Goal: Check status

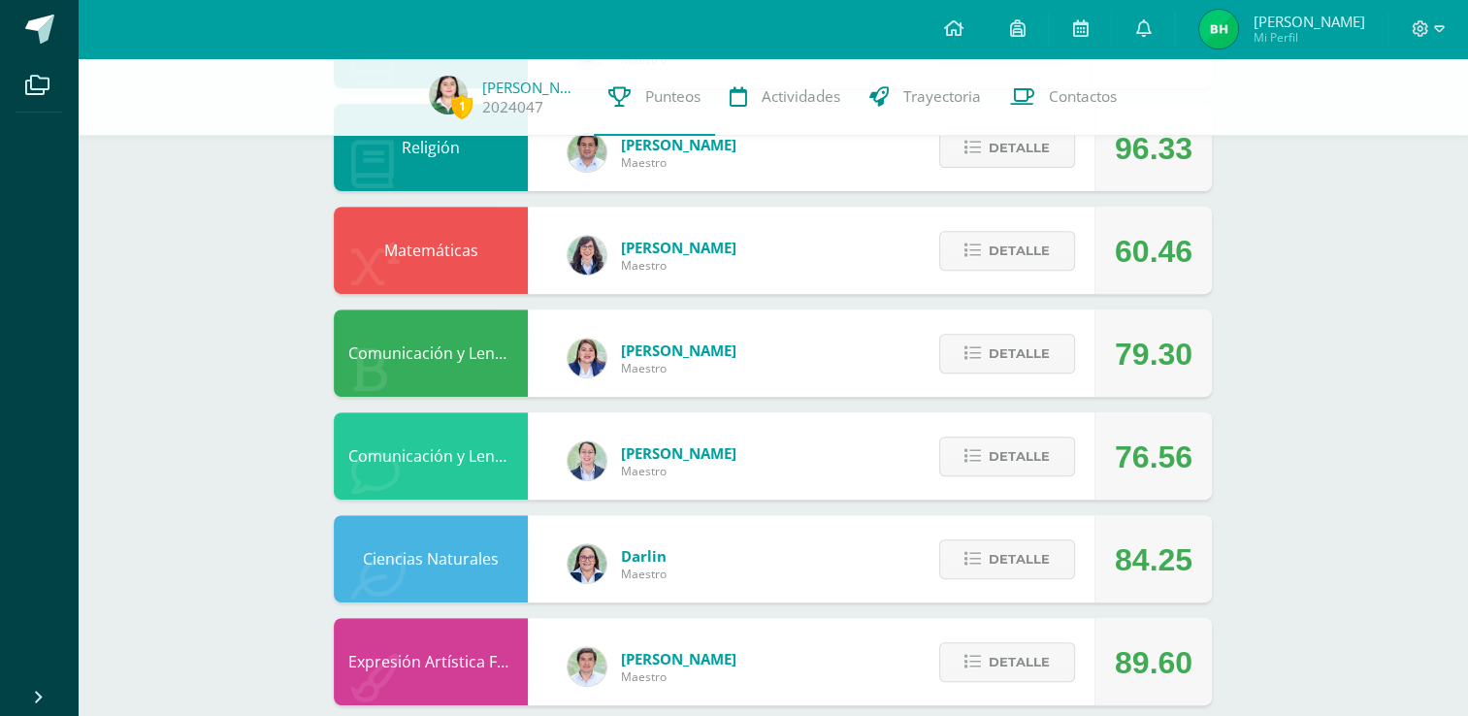
scroll to position [713, 0]
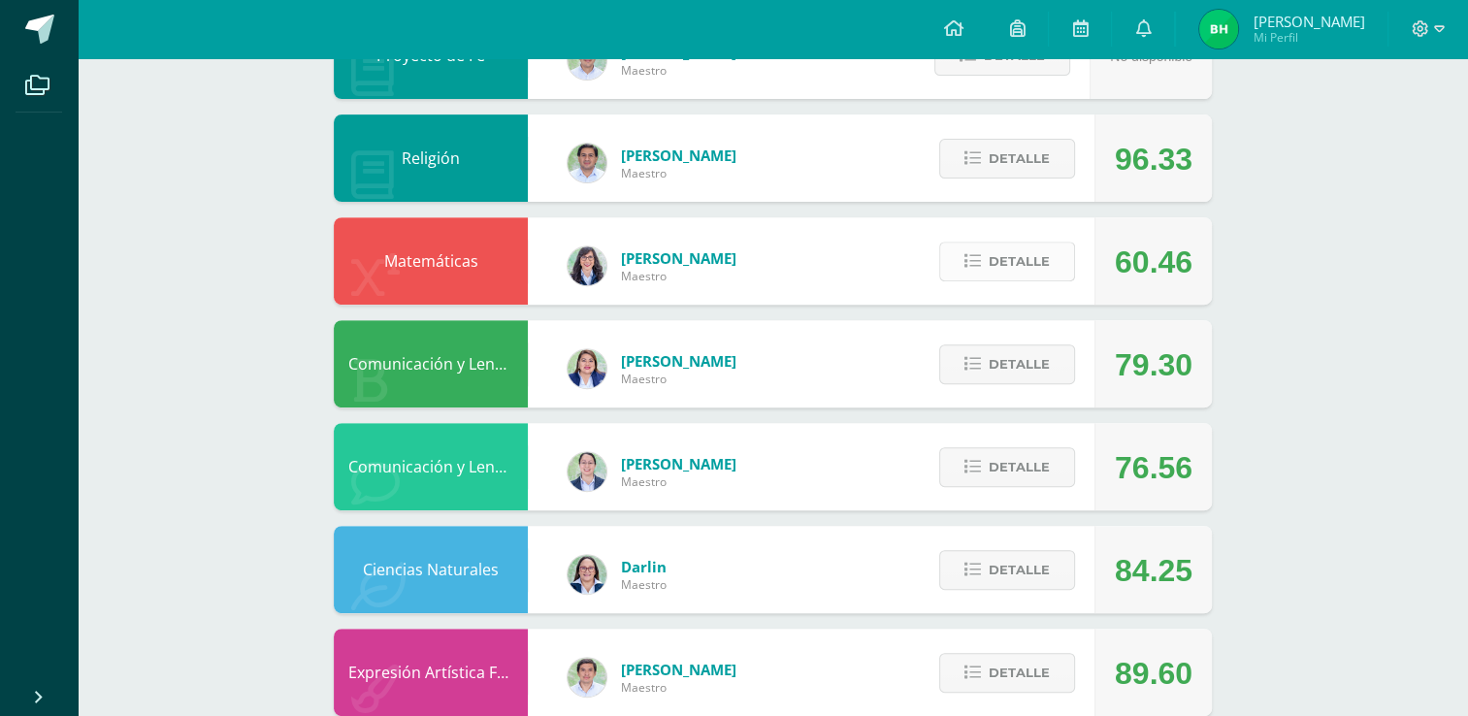
click at [1016, 242] on button "Detalle" at bounding box center [1007, 262] width 136 height 40
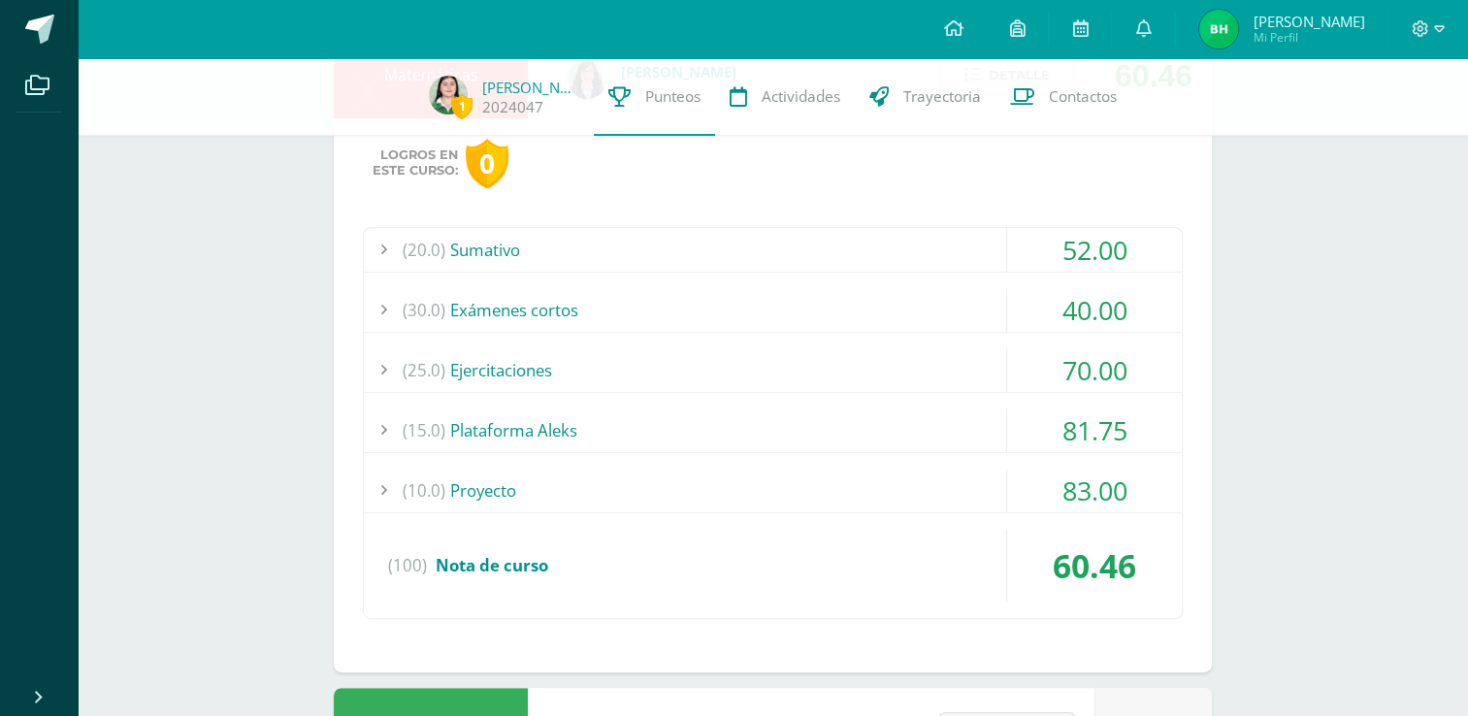
scroll to position [892, 0]
click at [895, 485] on div "(10.0) Proyecto" at bounding box center [773, 490] width 818 height 44
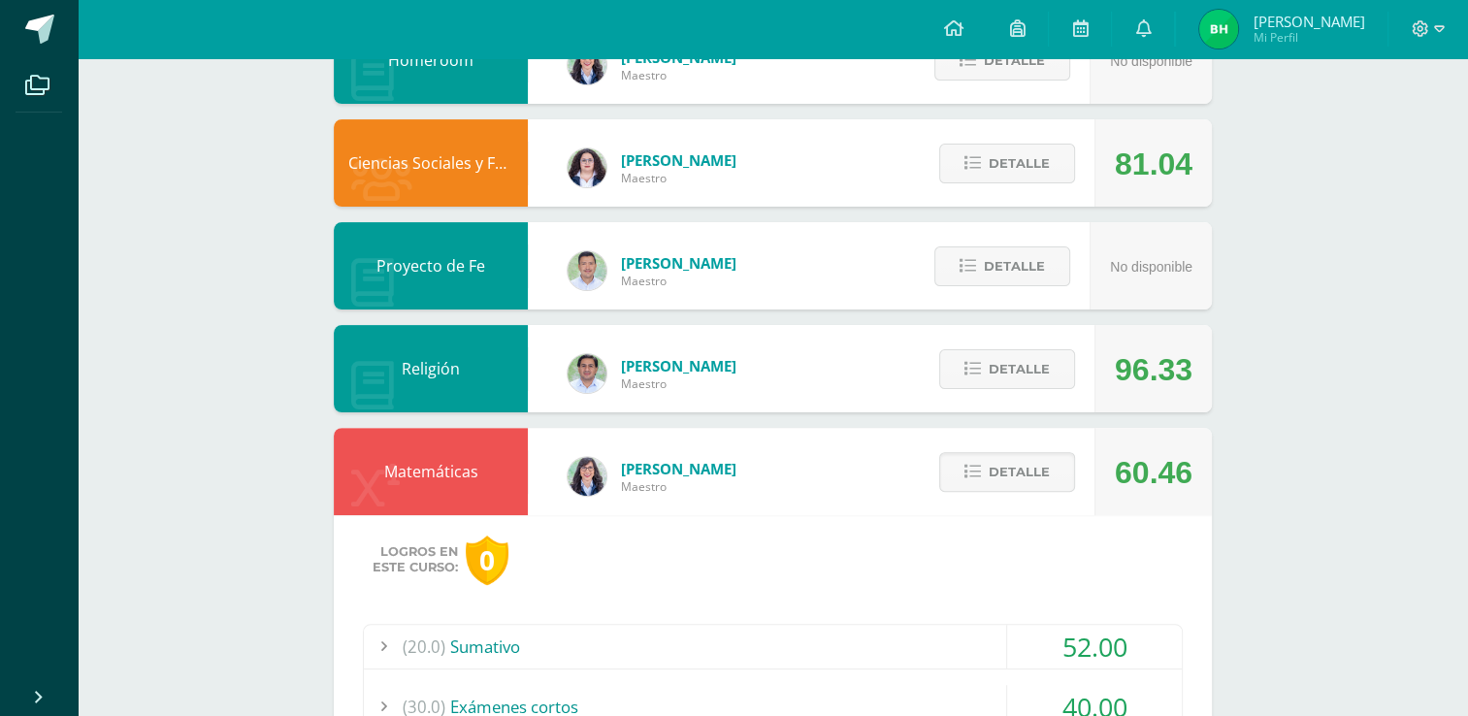
scroll to position [501, 0]
click at [972, 466] on icon at bounding box center [972, 473] width 16 height 16
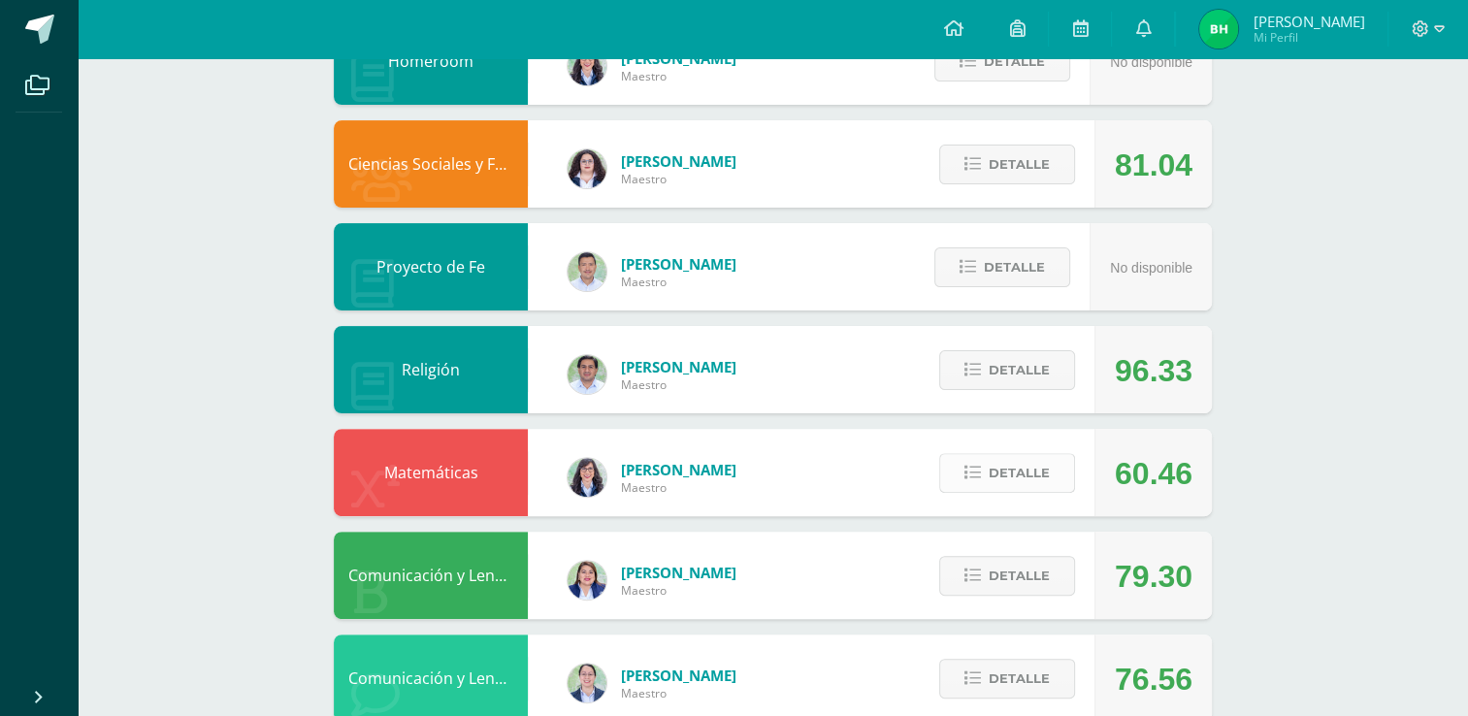
scroll to position [528, 0]
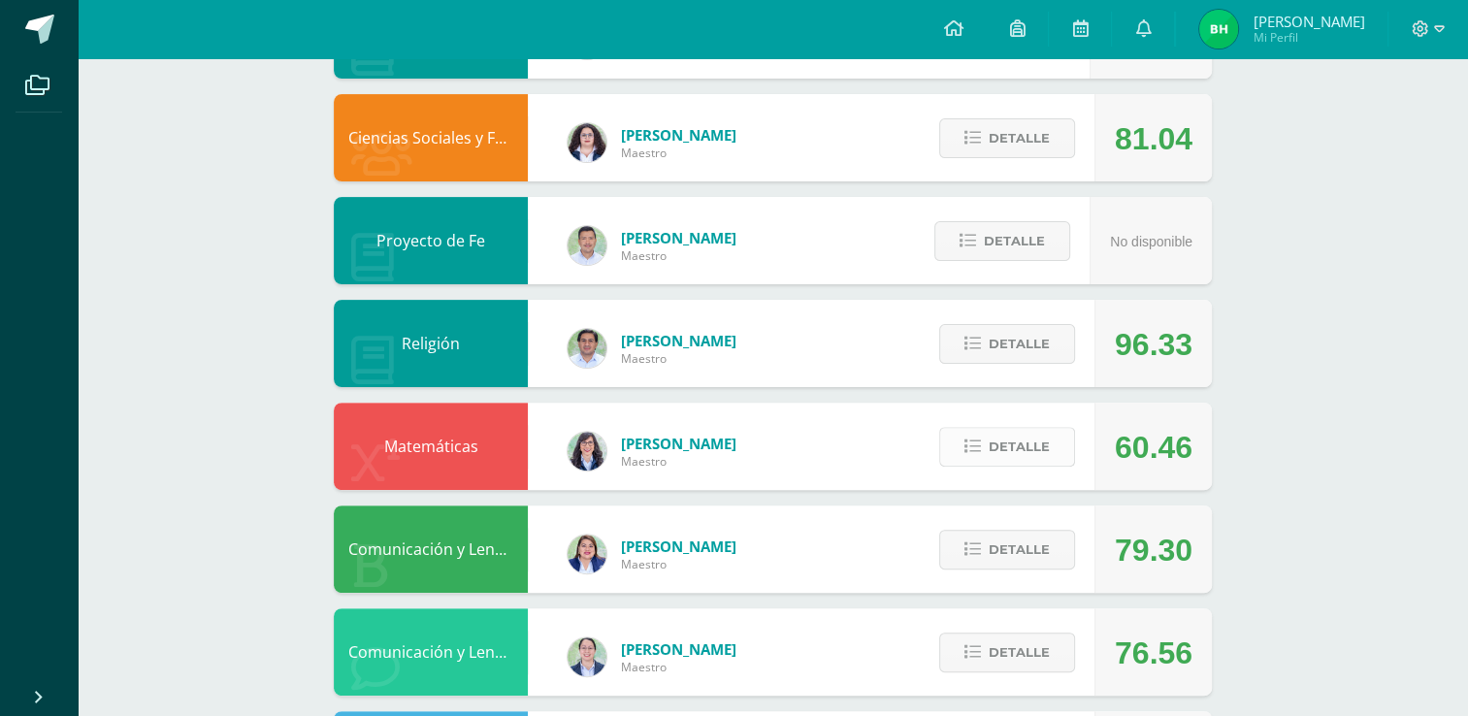
click at [989, 431] on span "Detalle" at bounding box center [1018, 447] width 61 height 36
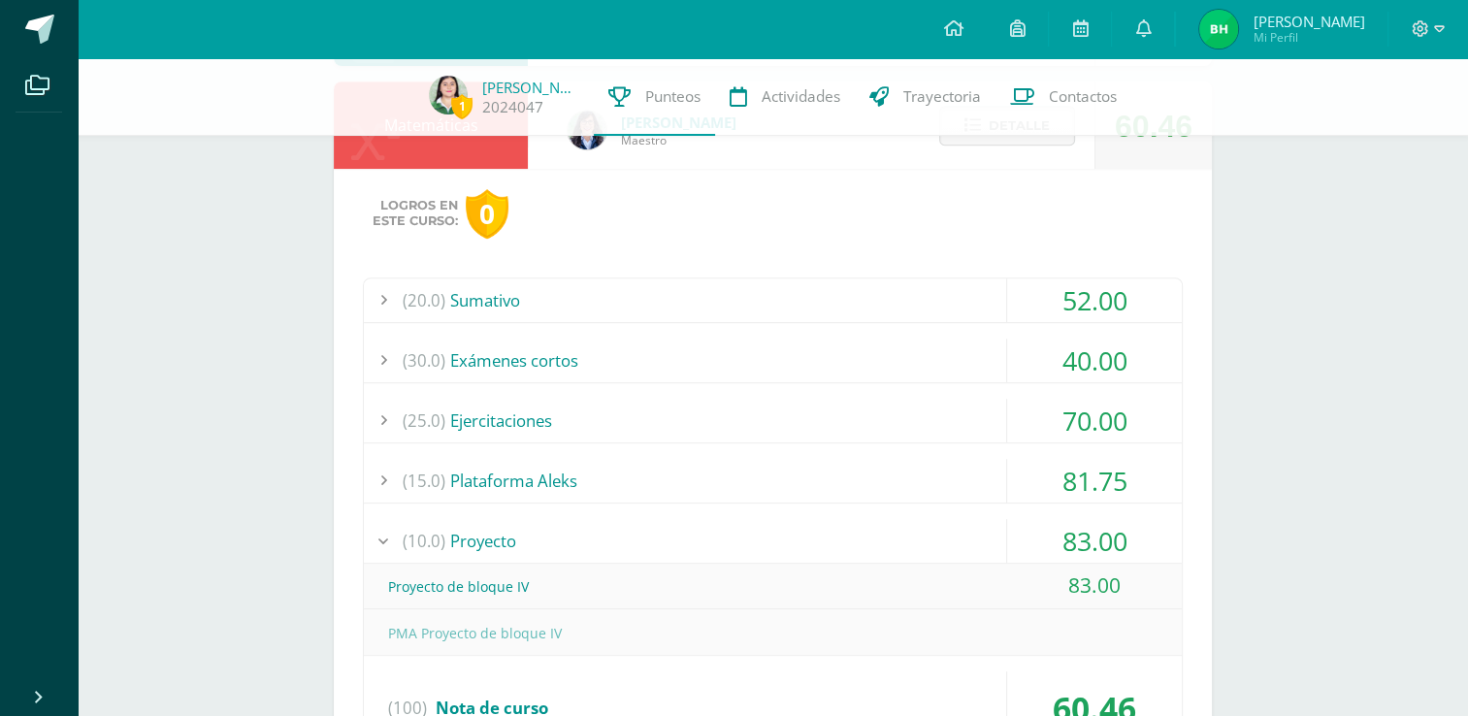
scroll to position [844, 0]
click at [830, 475] on div "(15.0) Plataforma Aleks" at bounding box center [773, 478] width 818 height 44
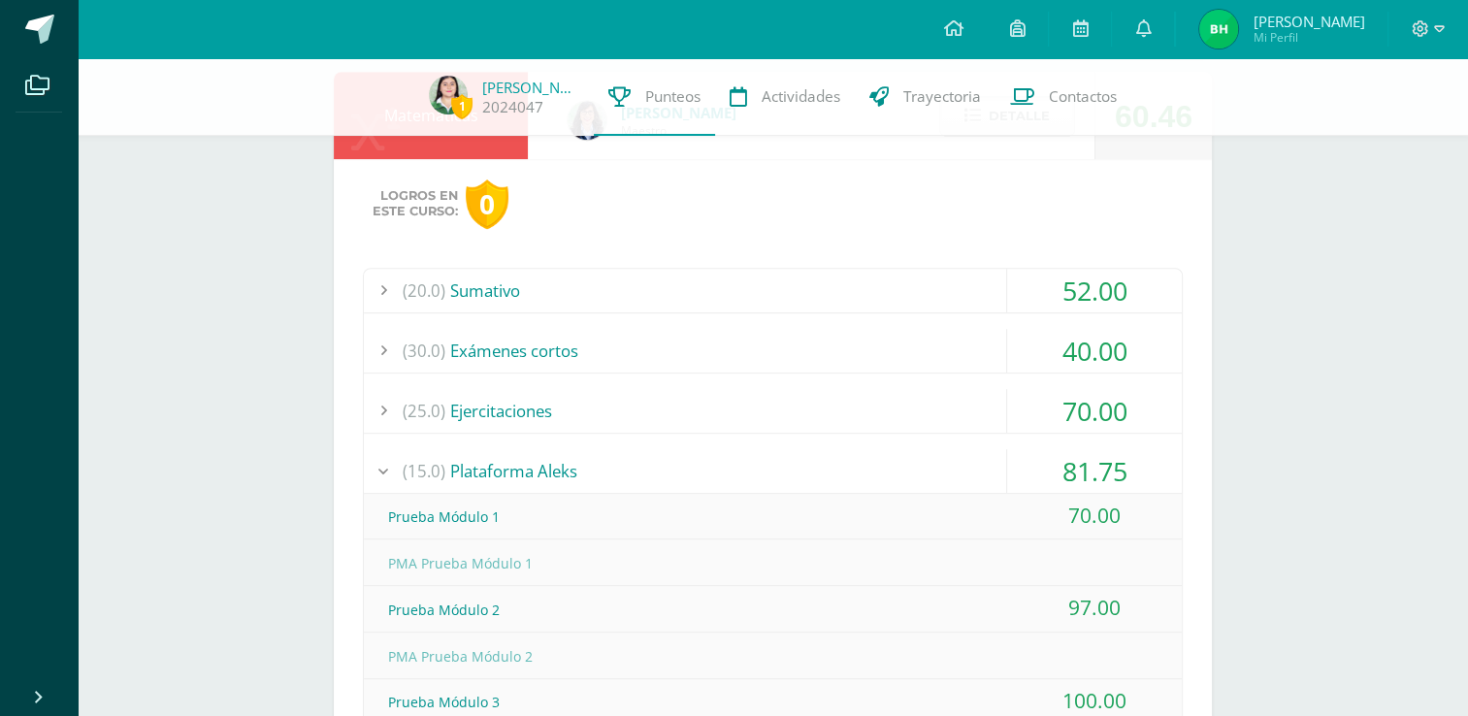
scroll to position [806, 0]
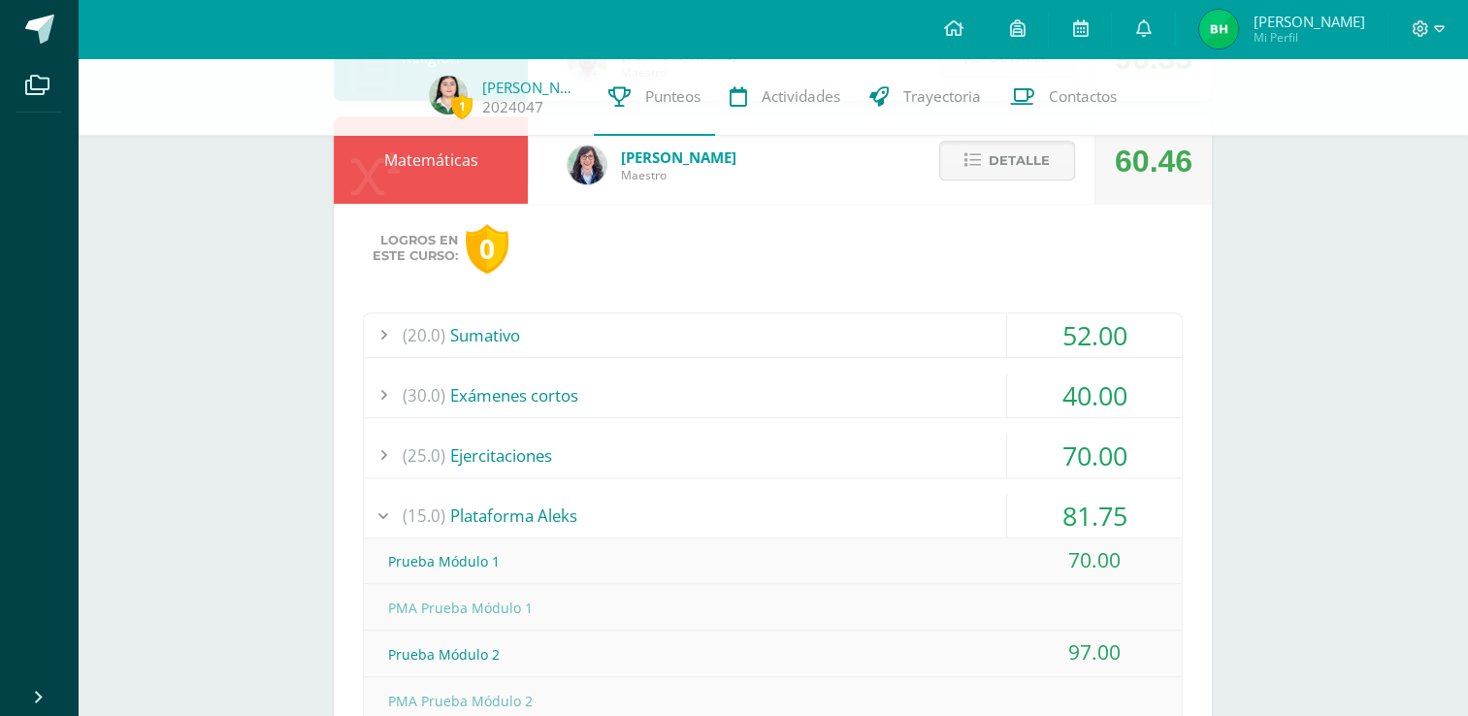
click at [815, 398] on div "(30.0) Exámenes cortos" at bounding box center [773, 395] width 818 height 44
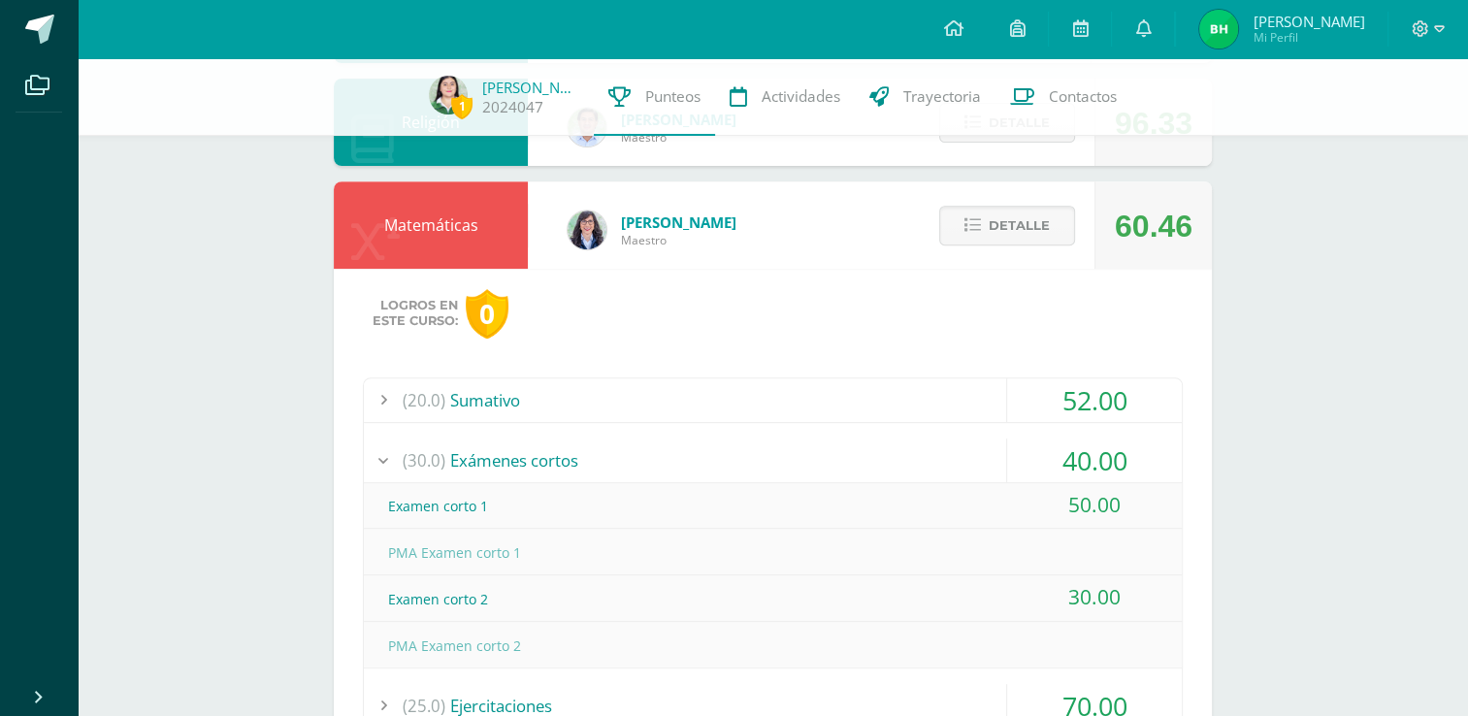
scroll to position [721, 0]
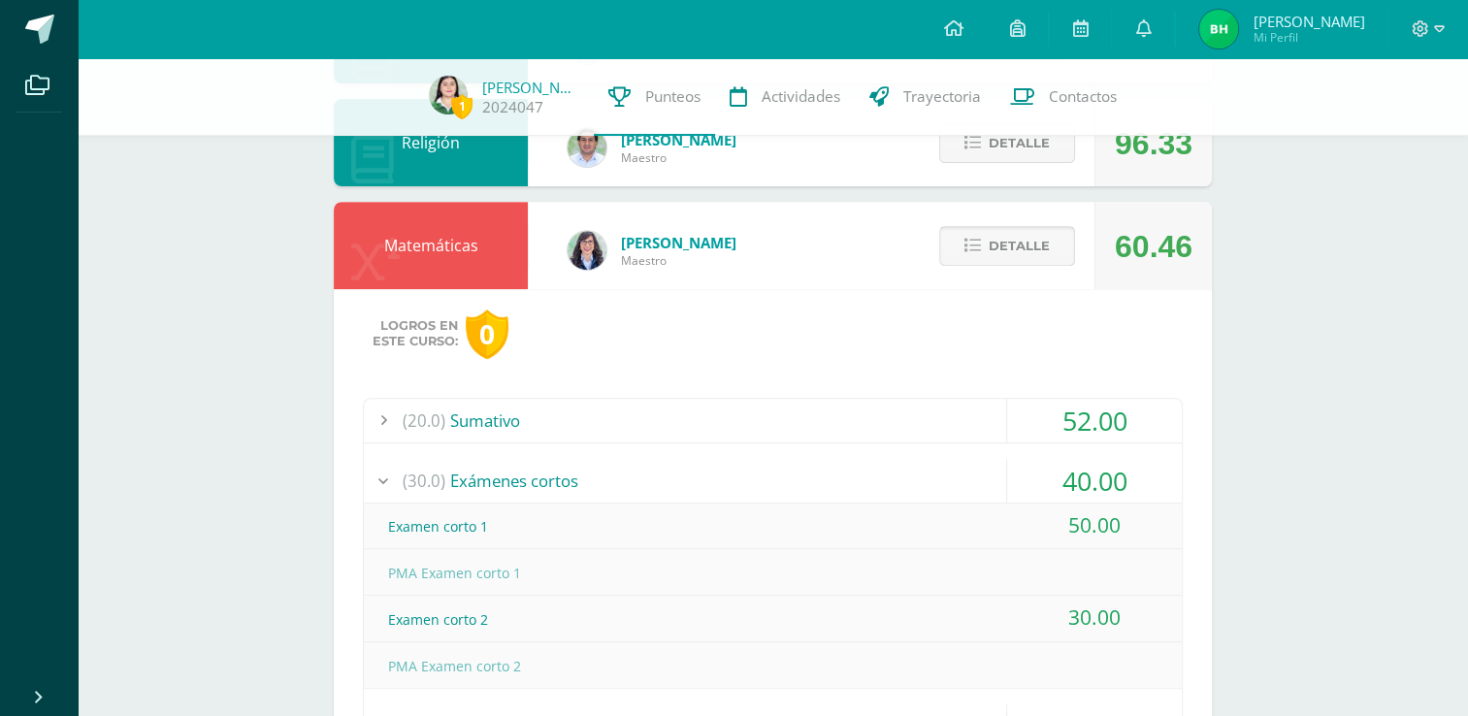
click at [993, 245] on span "Detalle" at bounding box center [1018, 246] width 61 height 36
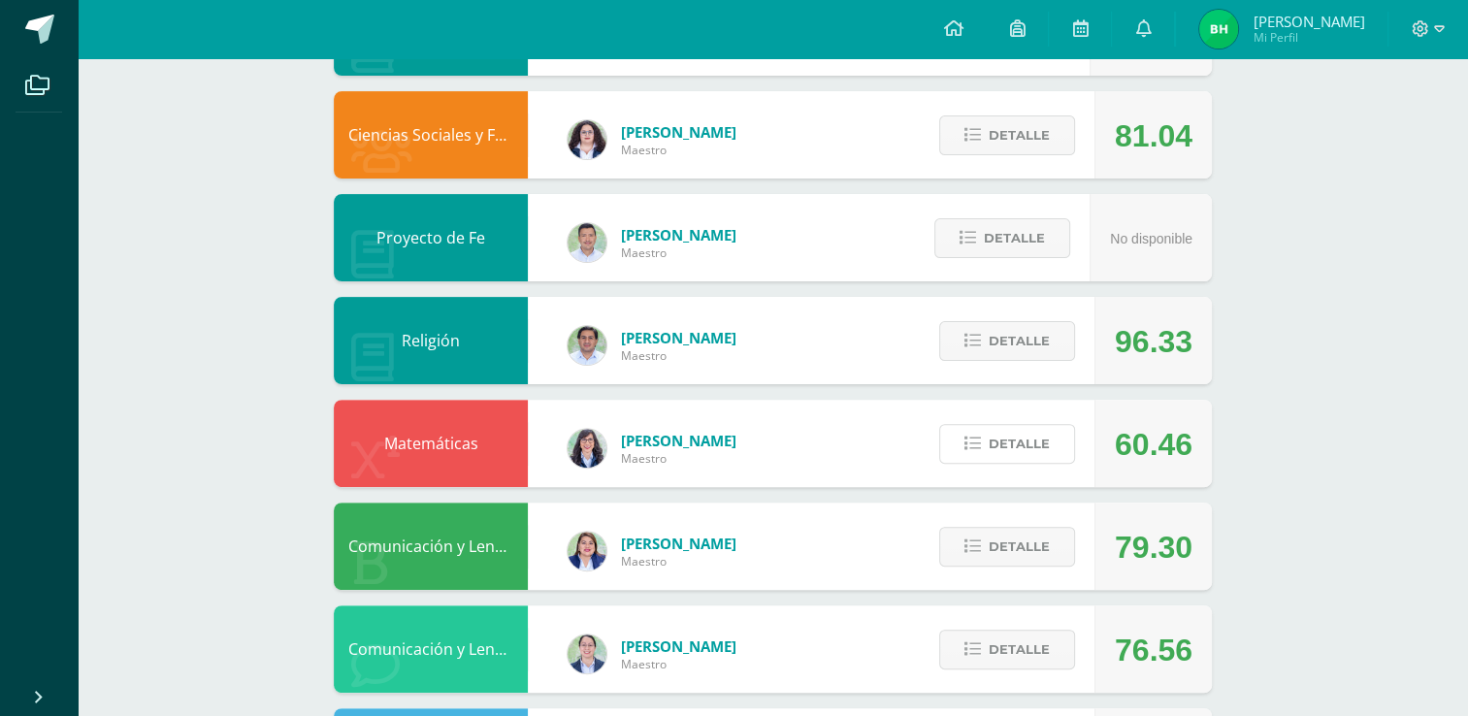
scroll to position [0, 0]
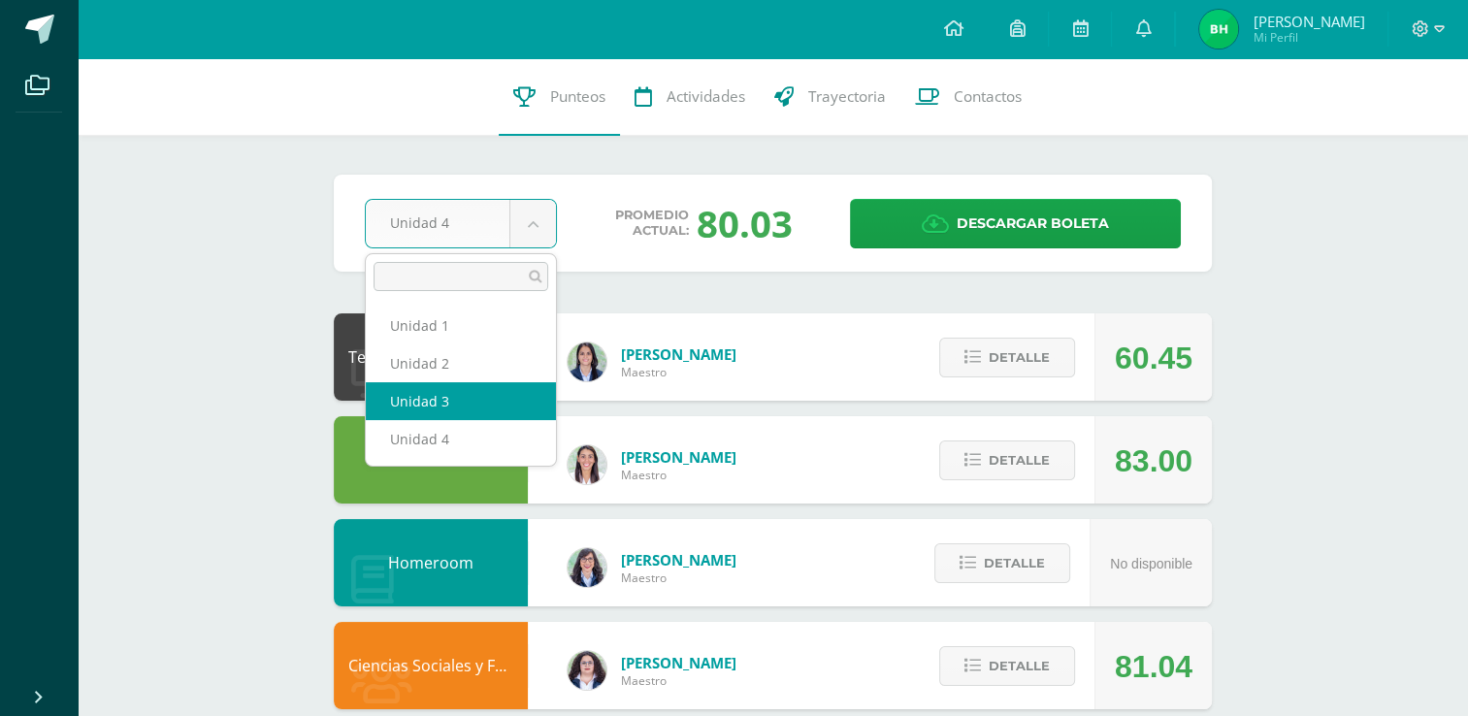
select select "Unidad 3"
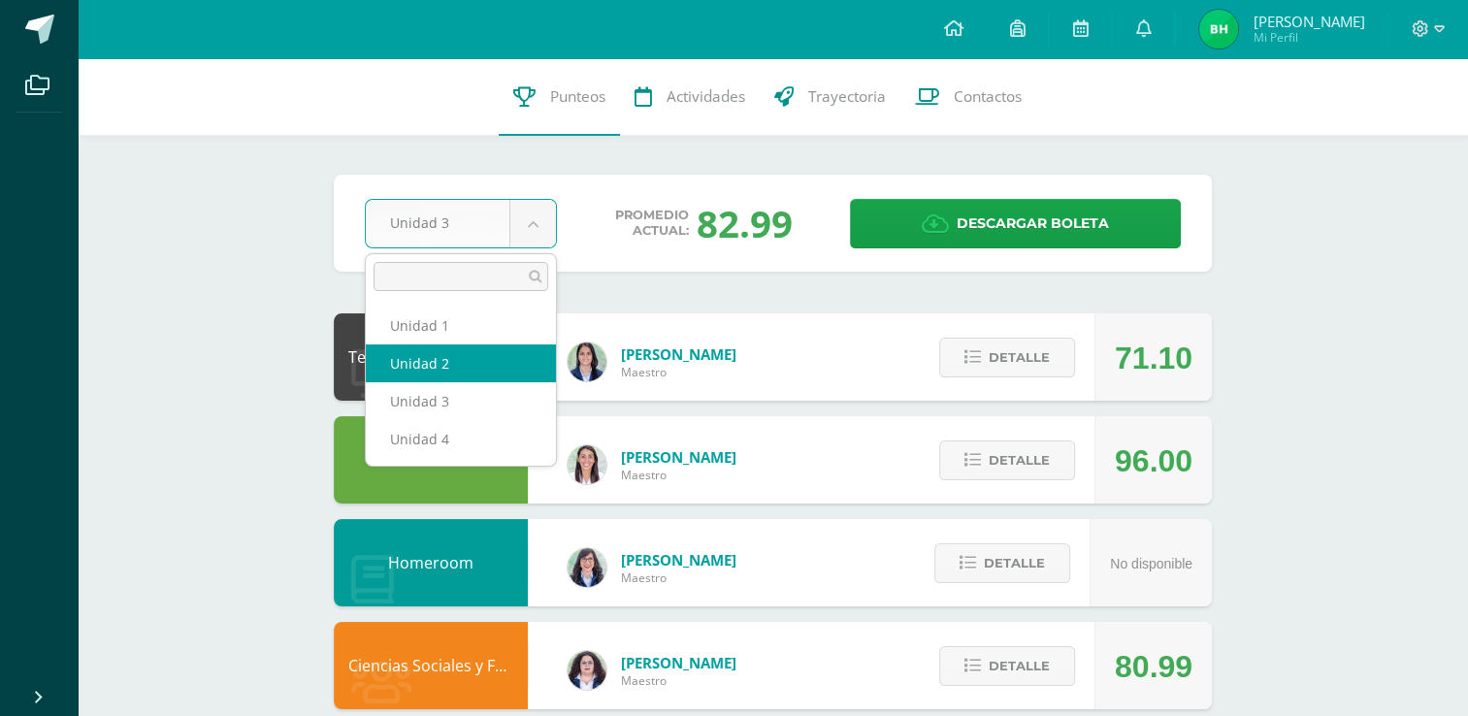
select select "Unidad 2"
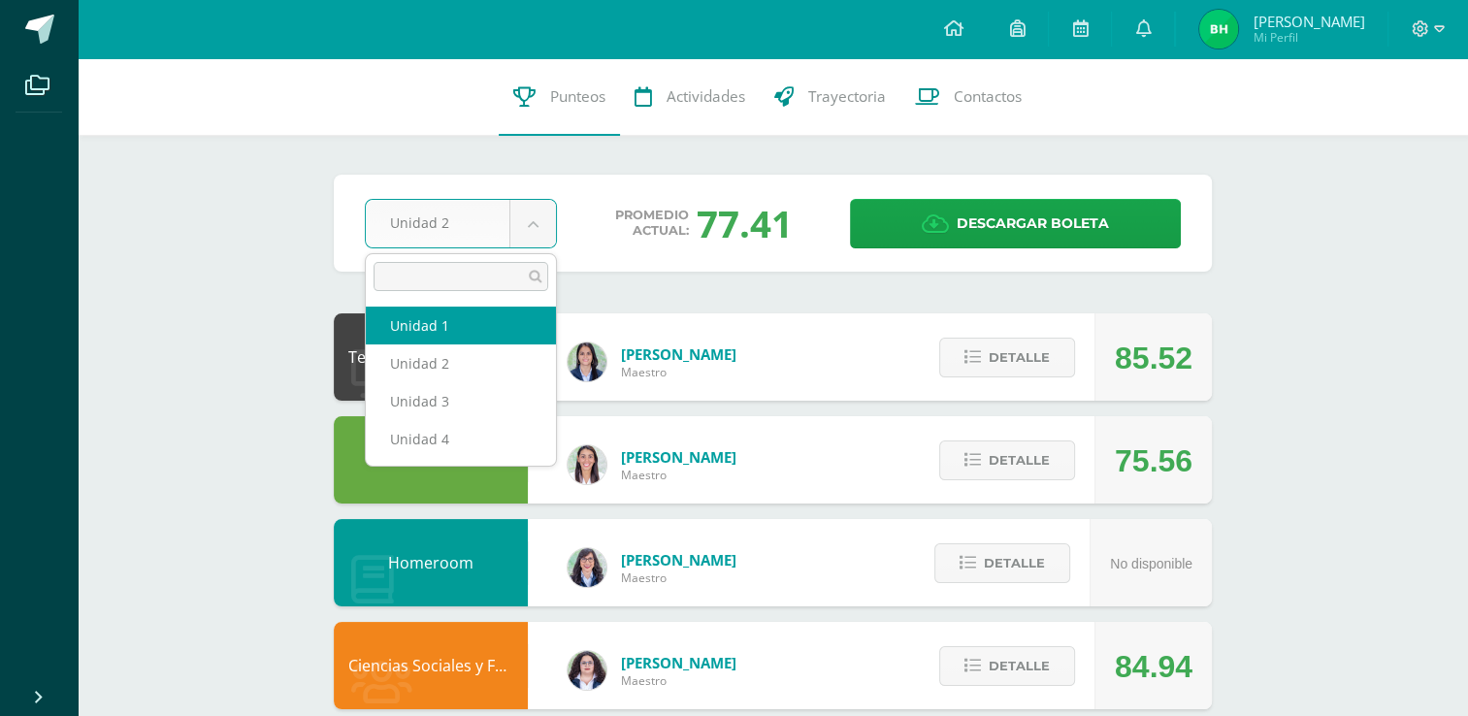
select select "Unidad 1"
